Goal: Task Accomplishment & Management: Complete application form

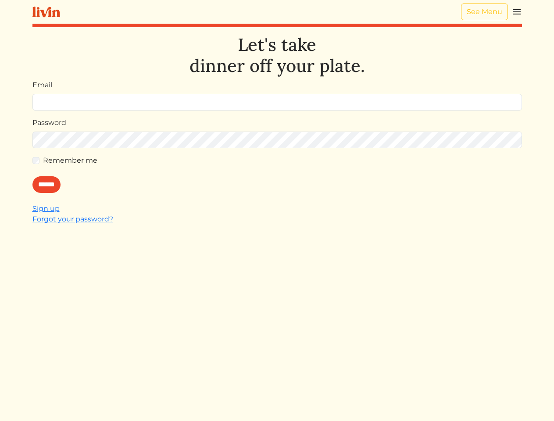
click at [277, 211] on div "Let's take dinner off your plate. Email Password Remember me ****** Sign up For…" at bounding box center [277, 244] width 490 height 421
click at [517, 12] on img at bounding box center [517, 12] width 11 height 11
